Goal: Transaction & Acquisition: Purchase product/service

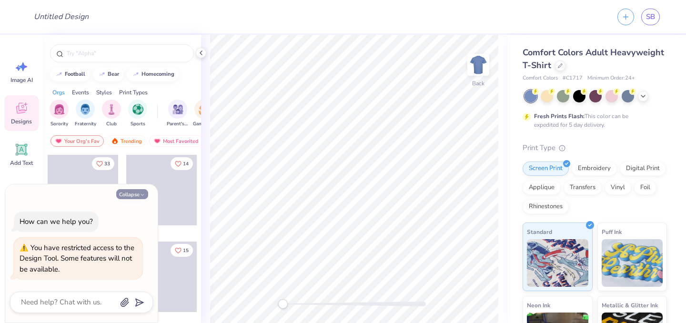
click at [141, 194] on polyline "button" at bounding box center [142, 194] width 3 height 1
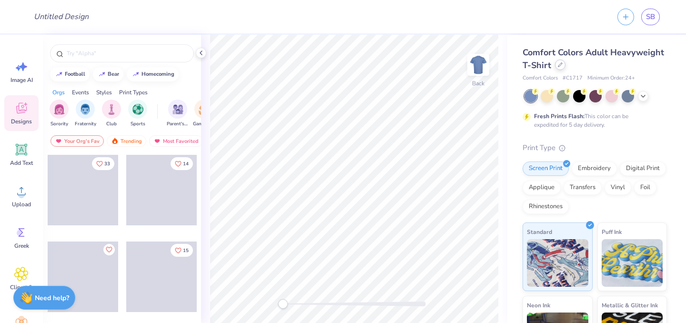
click at [565, 68] on div at bounding box center [560, 65] width 10 height 10
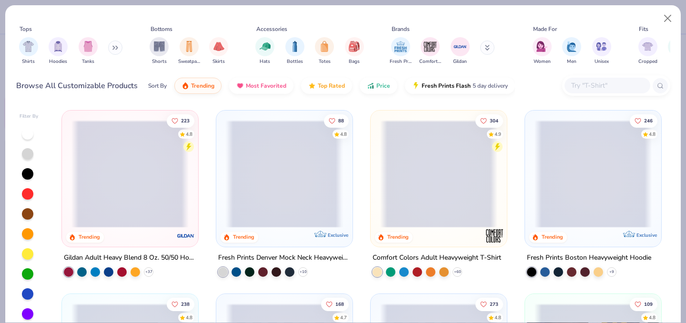
click at [305, 184] on span at bounding box center [284, 174] width 117 height 108
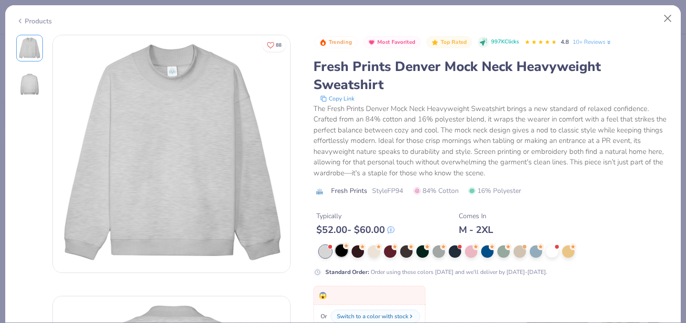
click at [343, 256] on div at bounding box center [341, 250] width 12 height 12
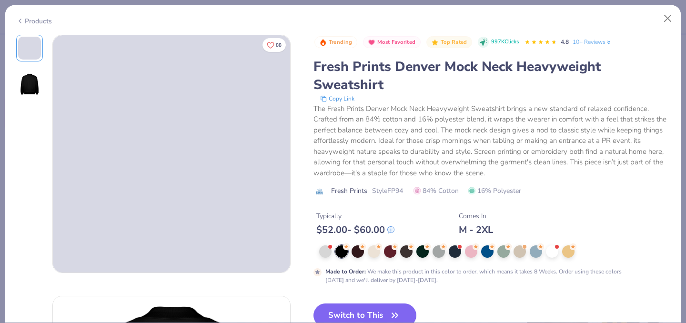
scroll to position [15, 0]
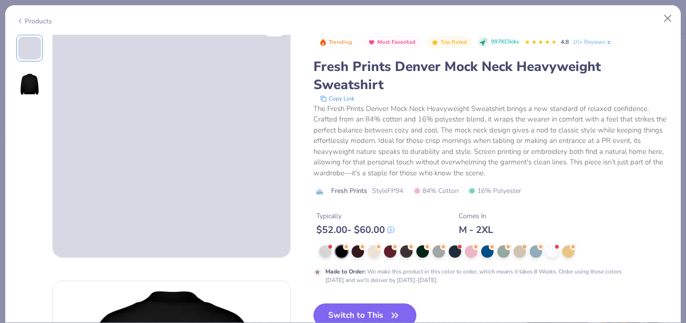
click at [358, 313] on button "Switch to This" at bounding box center [364, 315] width 103 height 24
click at [357, 307] on button "Switch to This" at bounding box center [364, 315] width 103 height 24
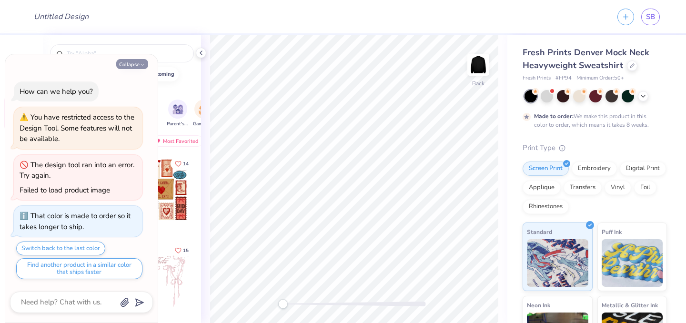
click at [135, 64] on button "Collapse" at bounding box center [132, 64] width 32 height 10
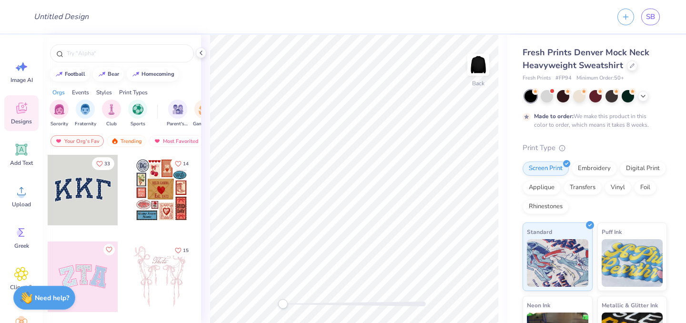
click at [159, 188] on div at bounding box center [161, 190] width 70 height 70
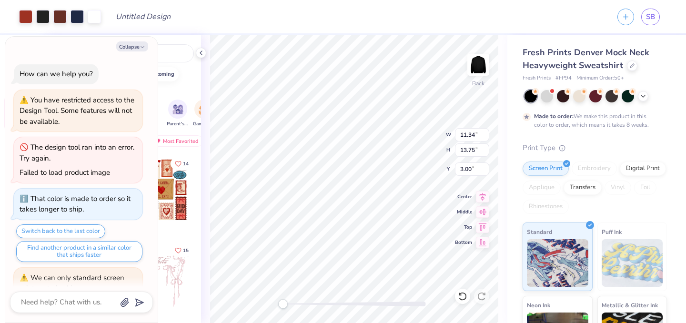
scroll to position [61, 0]
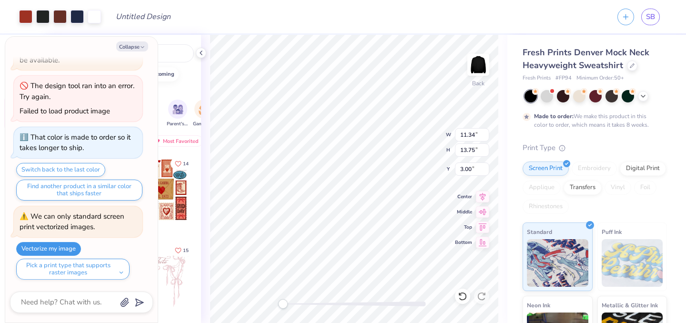
click at [68, 244] on button "Vectorize my image" at bounding box center [48, 249] width 65 height 14
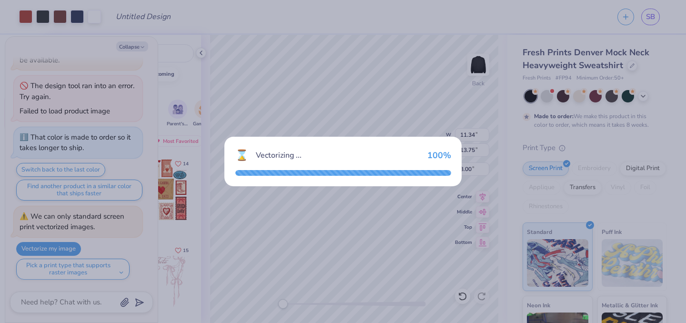
click at [320, 164] on div "⌛ Vectorizing ... 100 %" at bounding box center [342, 162] width 237 height 50
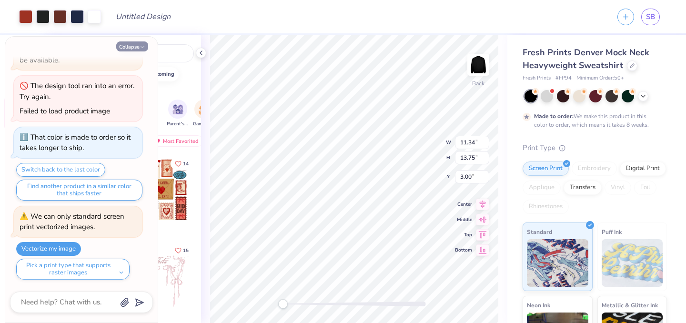
click at [137, 46] on button "Collapse" at bounding box center [132, 46] width 32 height 10
type textarea "x"
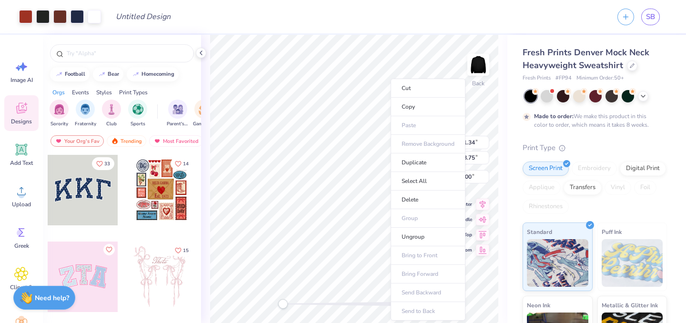
click at [508, 188] on div "Fresh Prints Denver Mock Neck Heavyweight Sweatshirt Fresh Prints # FP94 Minimu…" at bounding box center [596, 236] width 179 height 403
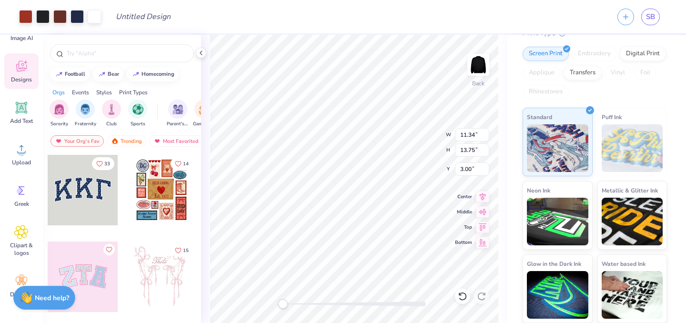
scroll to position [0, 0]
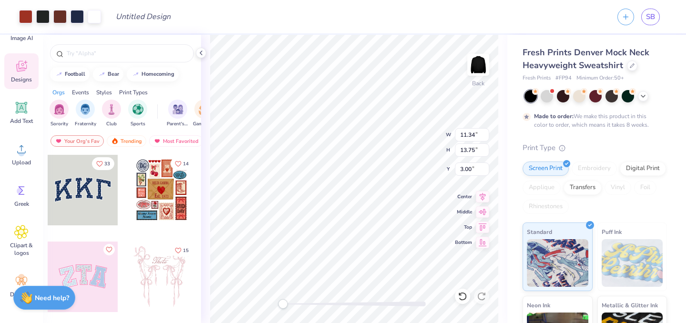
click at [508, 20] on div "Design Title" at bounding box center [355, 16] width 495 height 33
click at [148, 20] on input "Design Title" at bounding box center [131, 16] width 47 height 19
type input "bhb"
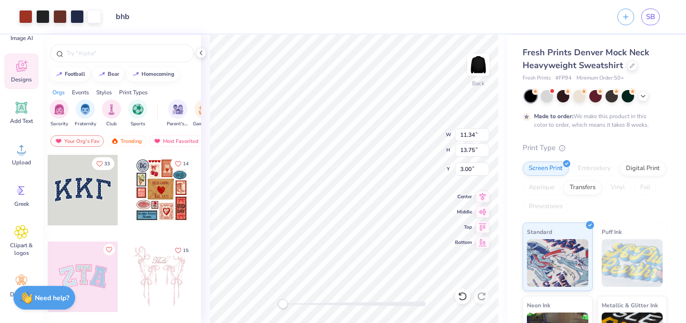
click at [201, 11] on div "Design Title bhb" at bounding box center [355, 16] width 495 height 33
click at [124, 15] on input "bhb" at bounding box center [131, 16] width 47 height 19
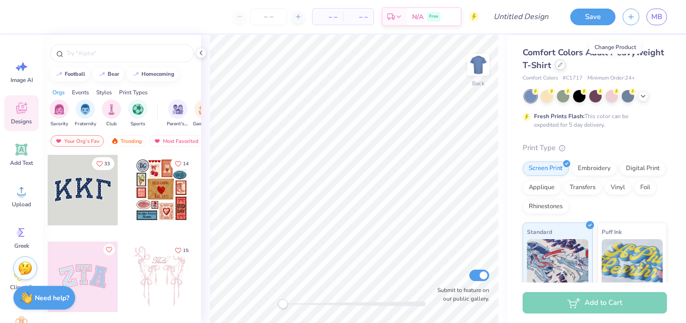
click at [565, 68] on div at bounding box center [560, 65] width 10 height 10
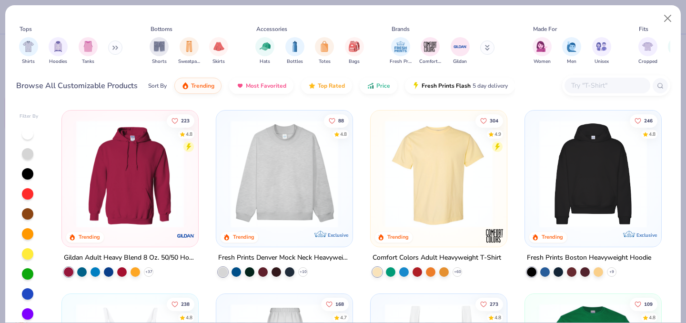
click at [269, 219] on img at bounding box center [284, 174] width 117 height 108
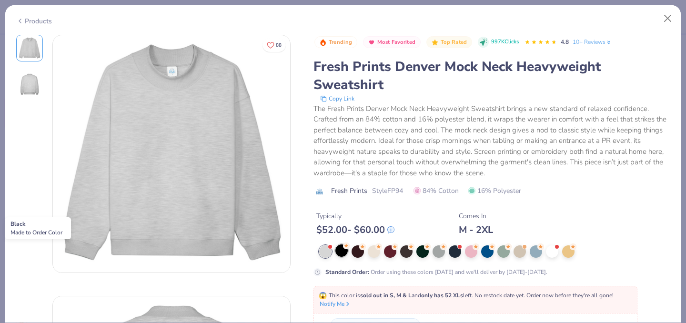
click at [345, 251] on div at bounding box center [341, 250] width 12 height 12
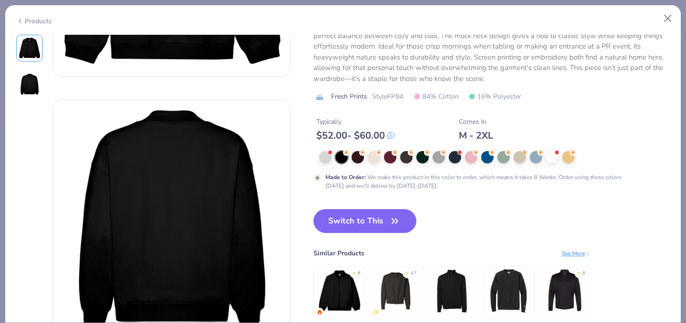
scroll to position [213, 0]
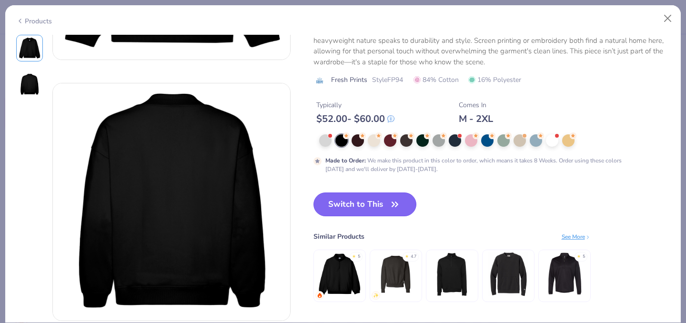
click at [381, 209] on button "Switch to This" at bounding box center [364, 204] width 103 height 24
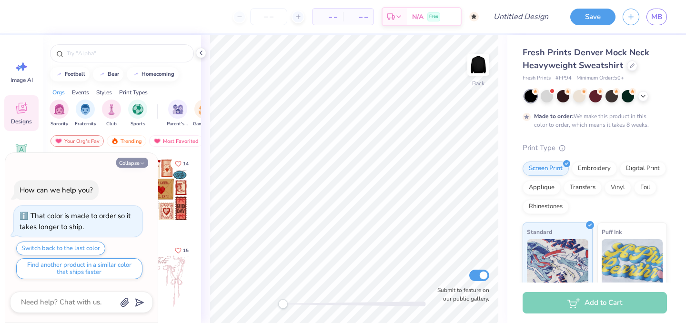
click at [137, 163] on button "Collapse" at bounding box center [132, 163] width 32 height 10
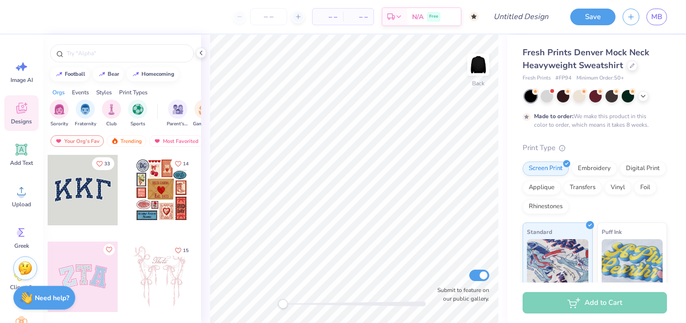
click at [165, 191] on div at bounding box center [161, 190] width 70 height 70
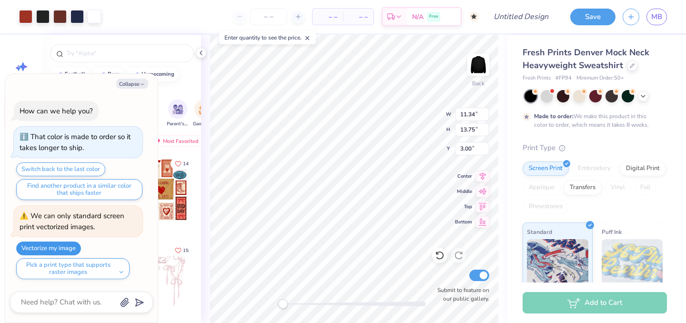
click at [49, 245] on button "Vectorize my image" at bounding box center [48, 248] width 65 height 14
click at [136, 86] on button "Collapse" at bounding box center [132, 84] width 32 height 10
type textarea "x"
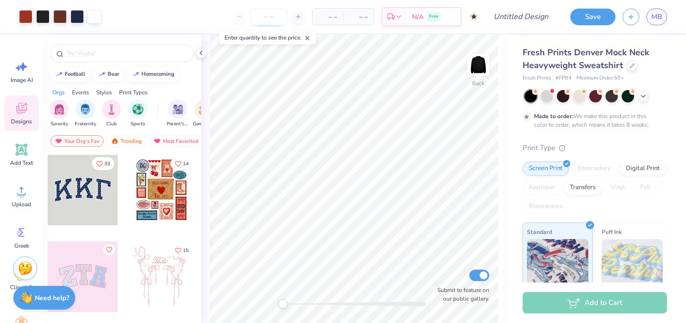
click at [263, 19] on input "number" at bounding box center [268, 16] width 37 height 17
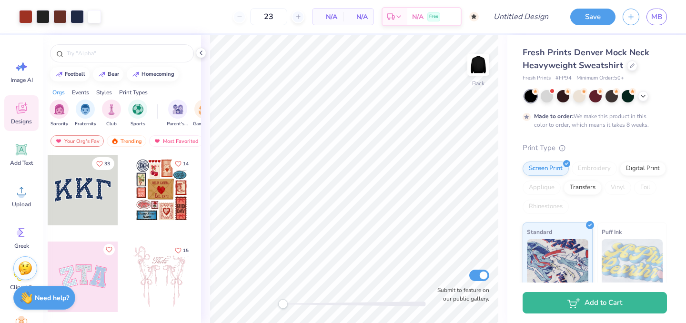
type input "50"
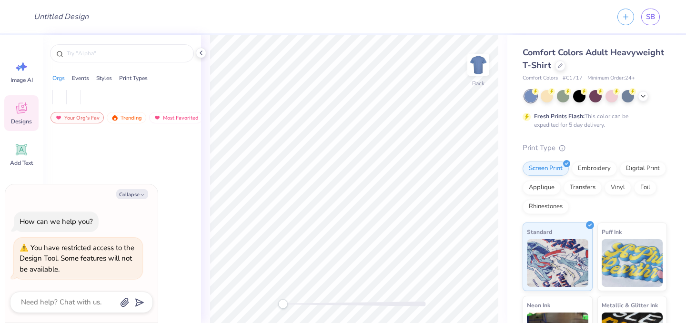
type textarea "x"
